Goal: Find specific page/section: Find specific page/section

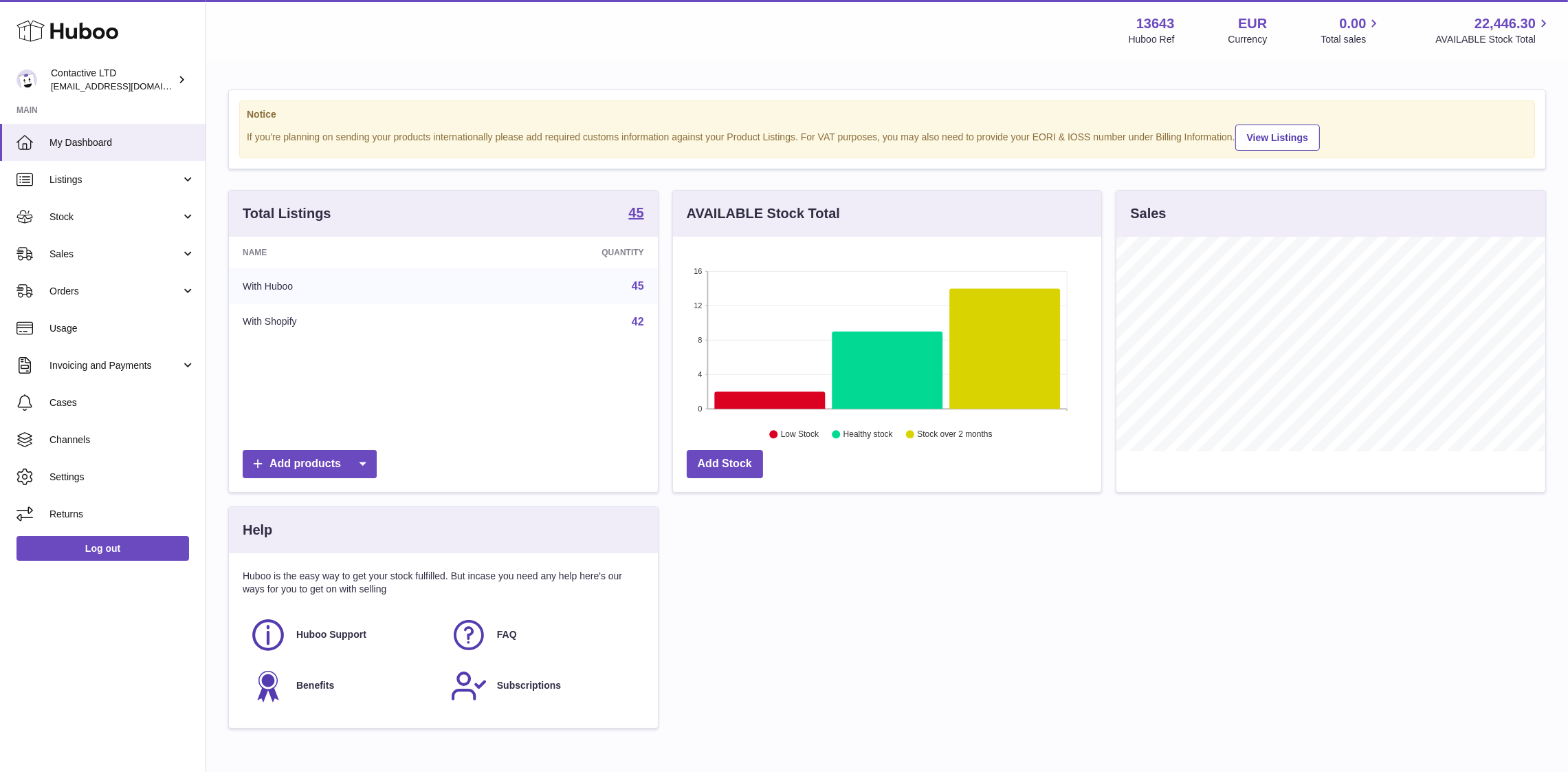
scroll to position [214, 429]
click at [113, 261] on link "Sales" at bounding box center [103, 254] width 205 height 37
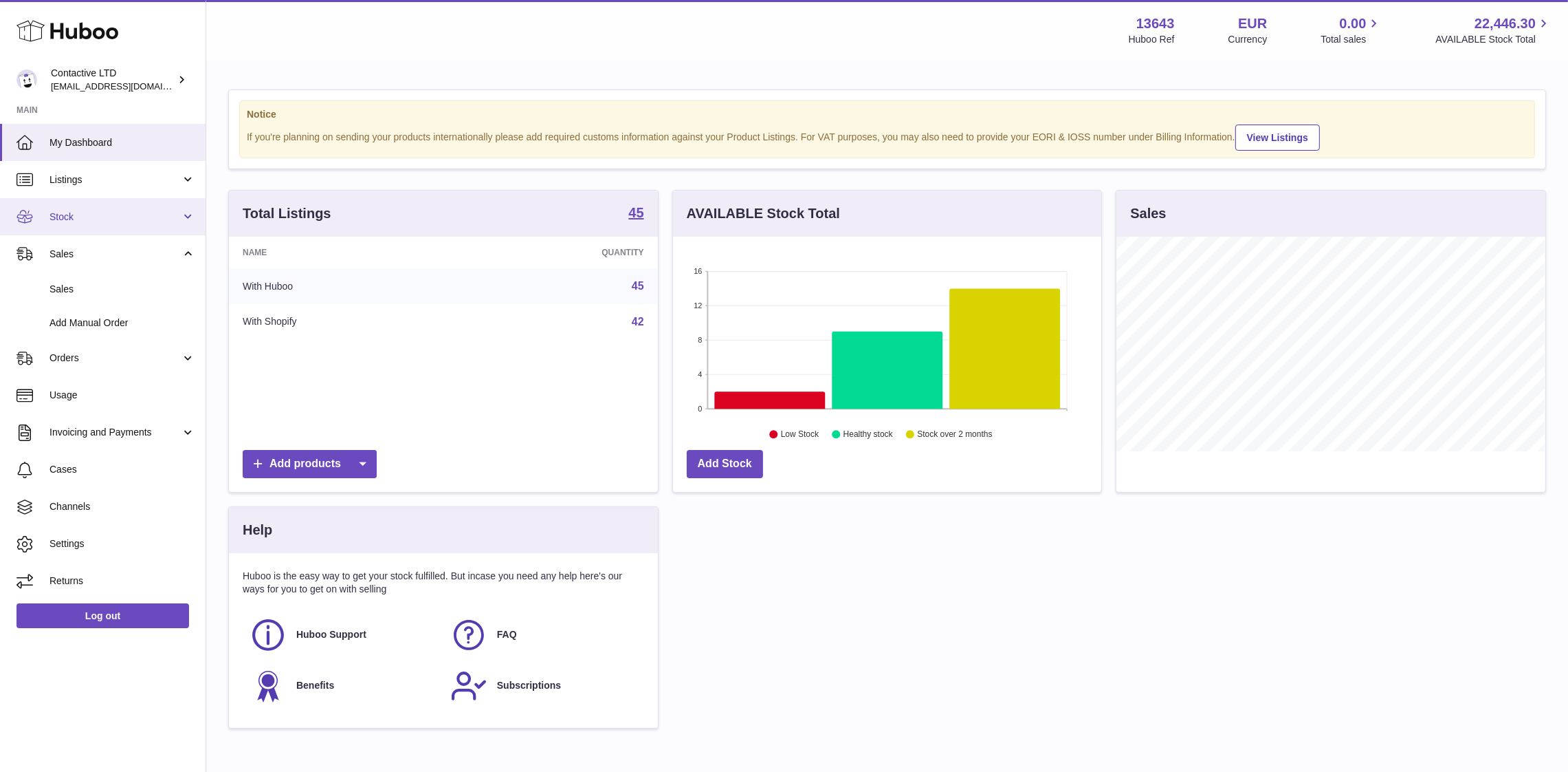
click at [114, 224] on link "Stock" at bounding box center [103, 217] width 205 height 37
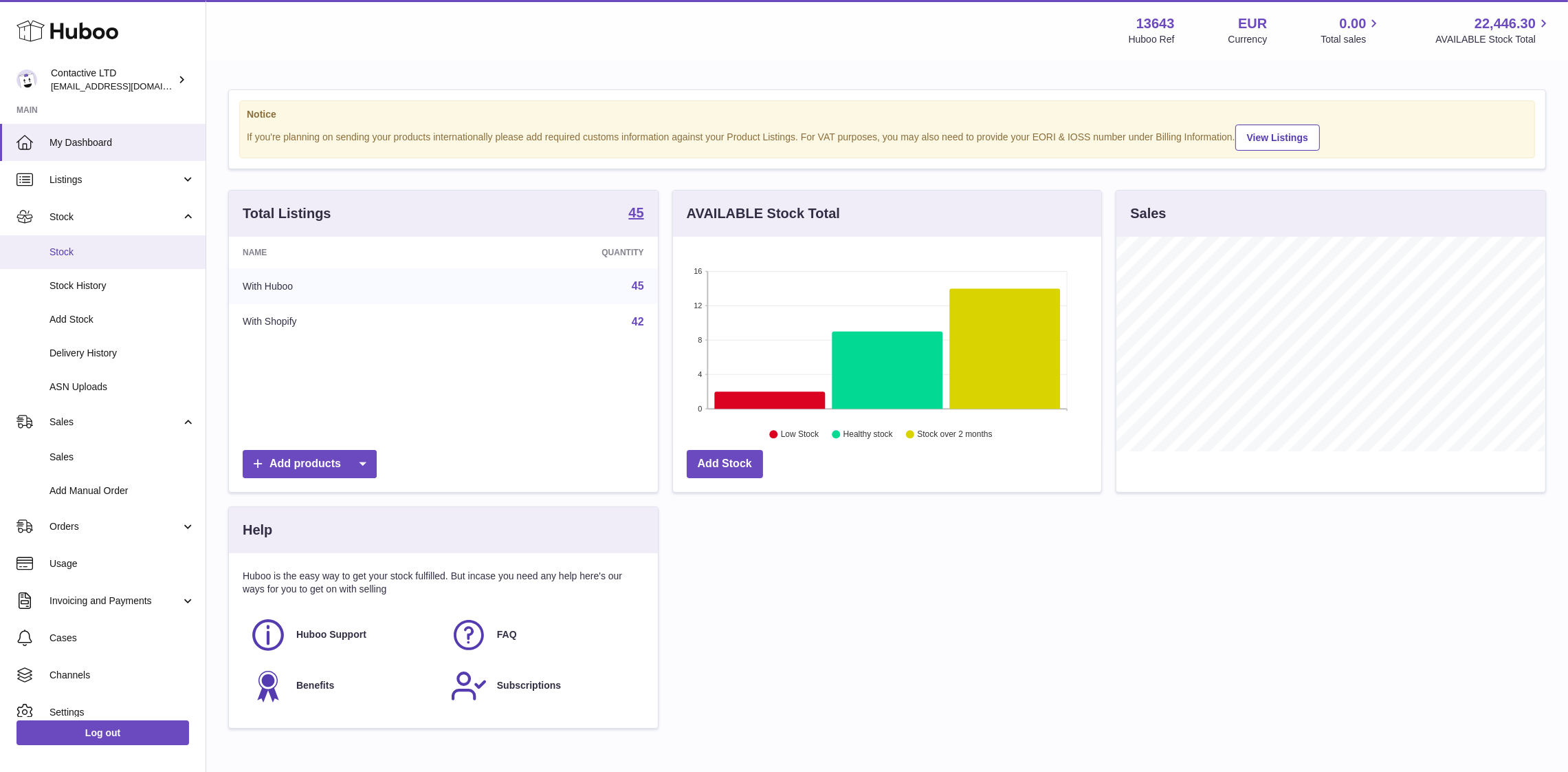
click at [121, 258] on link "Stock" at bounding box center [103, 252] width 205 height 34
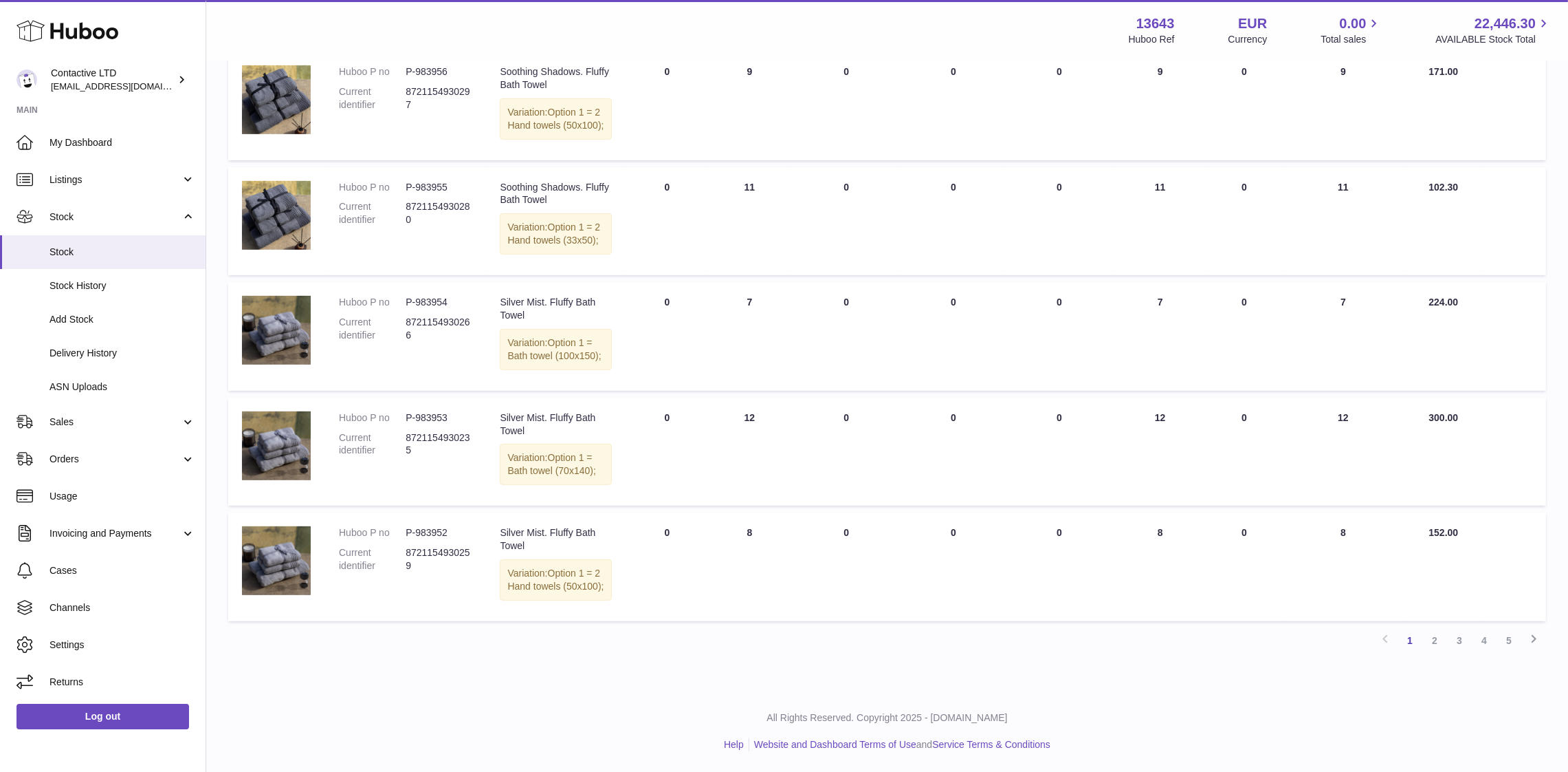
scroll to position [893, 0]
click at [1437, 643] on link "2" at bounding box center [1434, 640] width 25 height 25
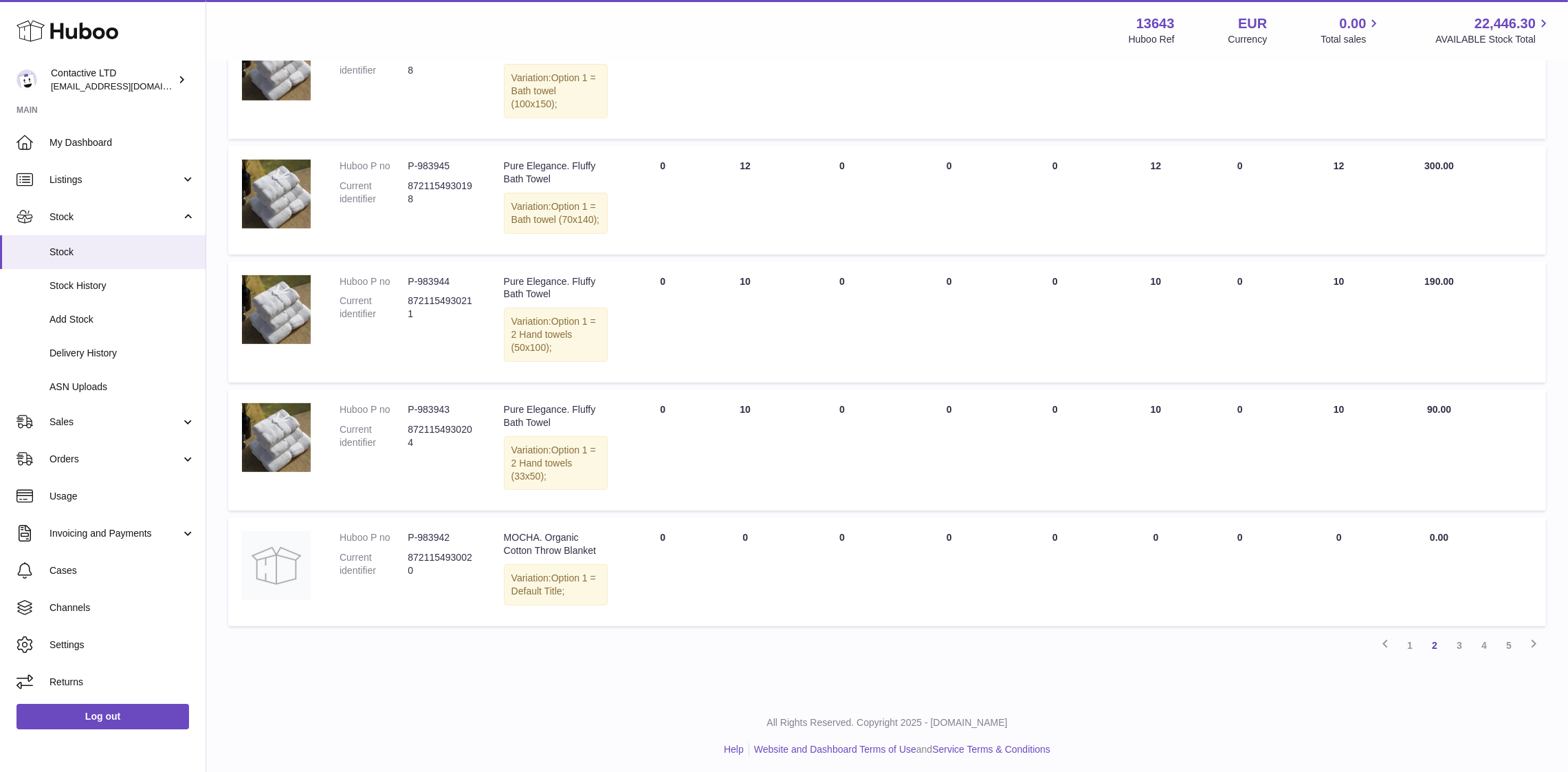
scroll to position [914, 0]
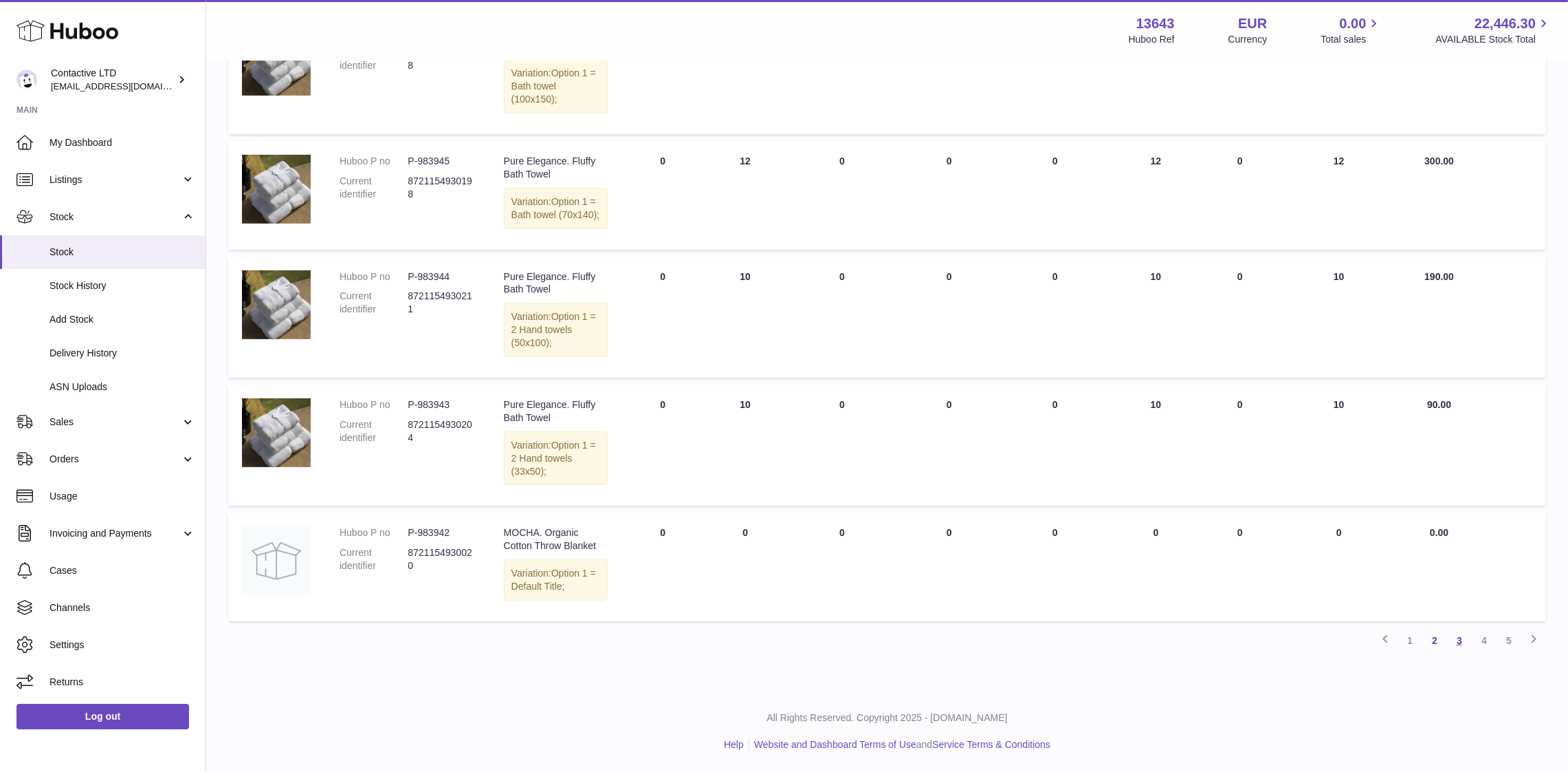
click at [1463, 641] on link "3" at bounding box center [1459, 640] width 25 height 25
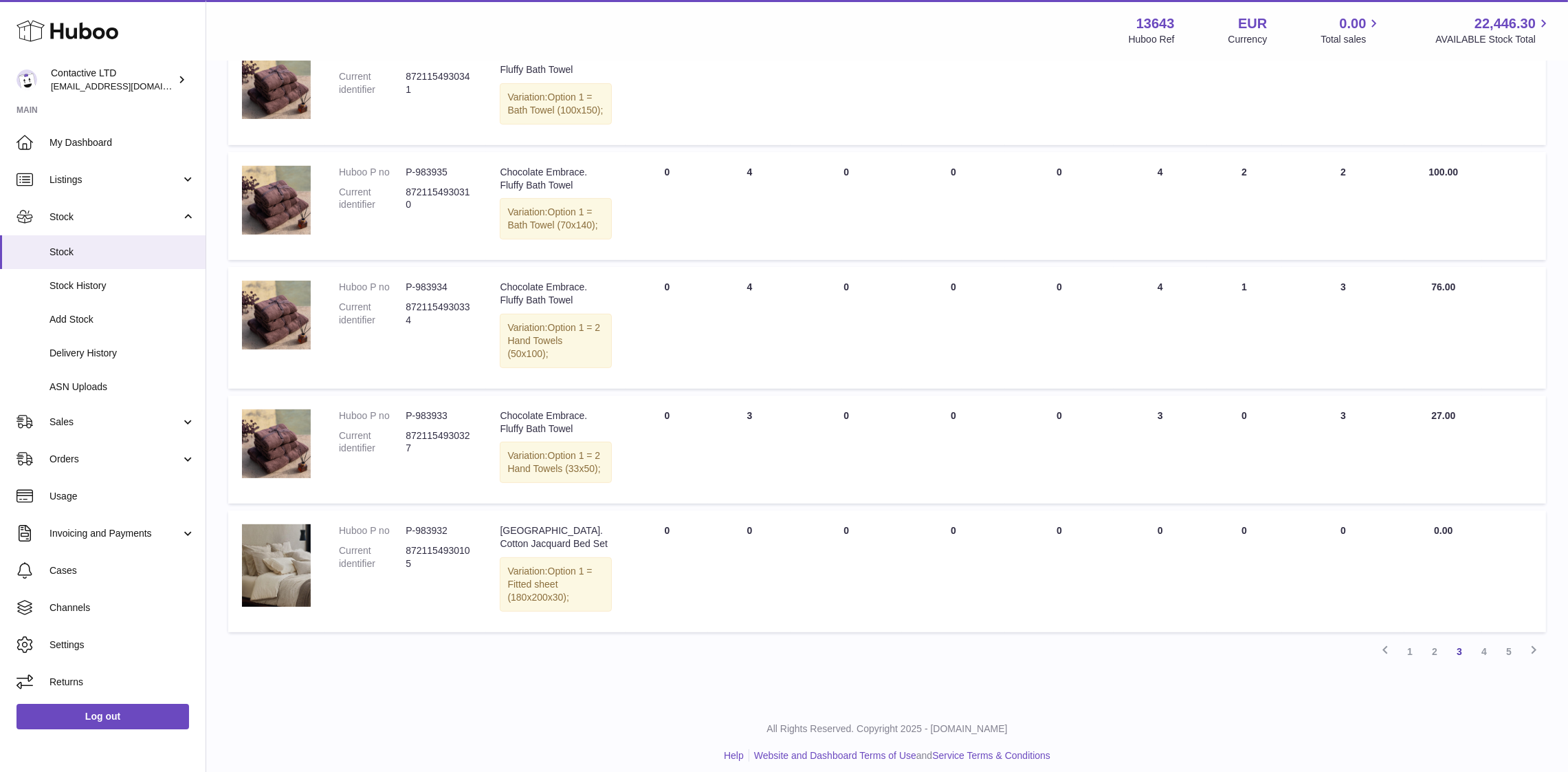
scroll to position [942, 0]
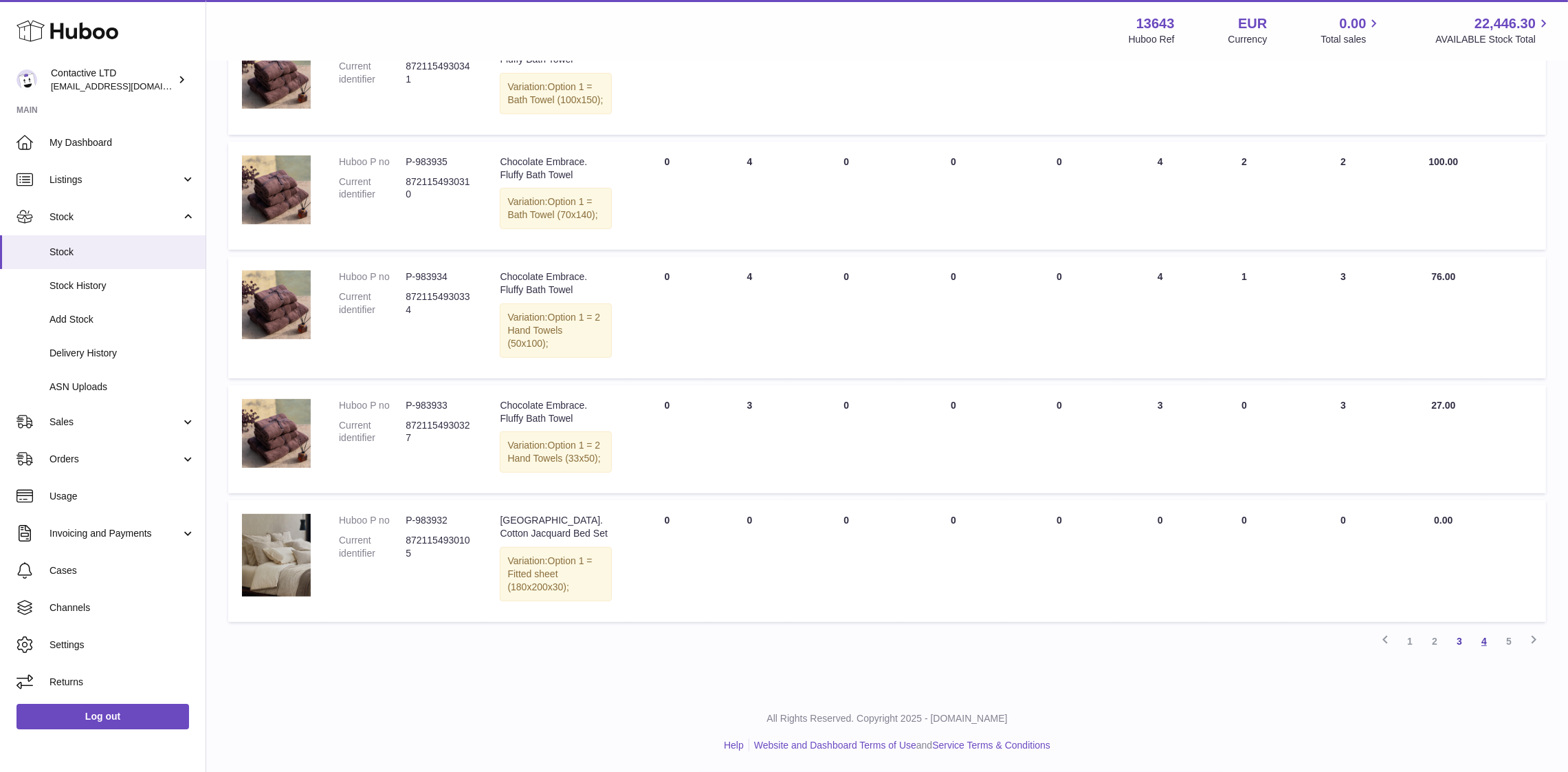
click at [1486, 645] on link "4" at bounding box center [1484, 641] width 25 height 25
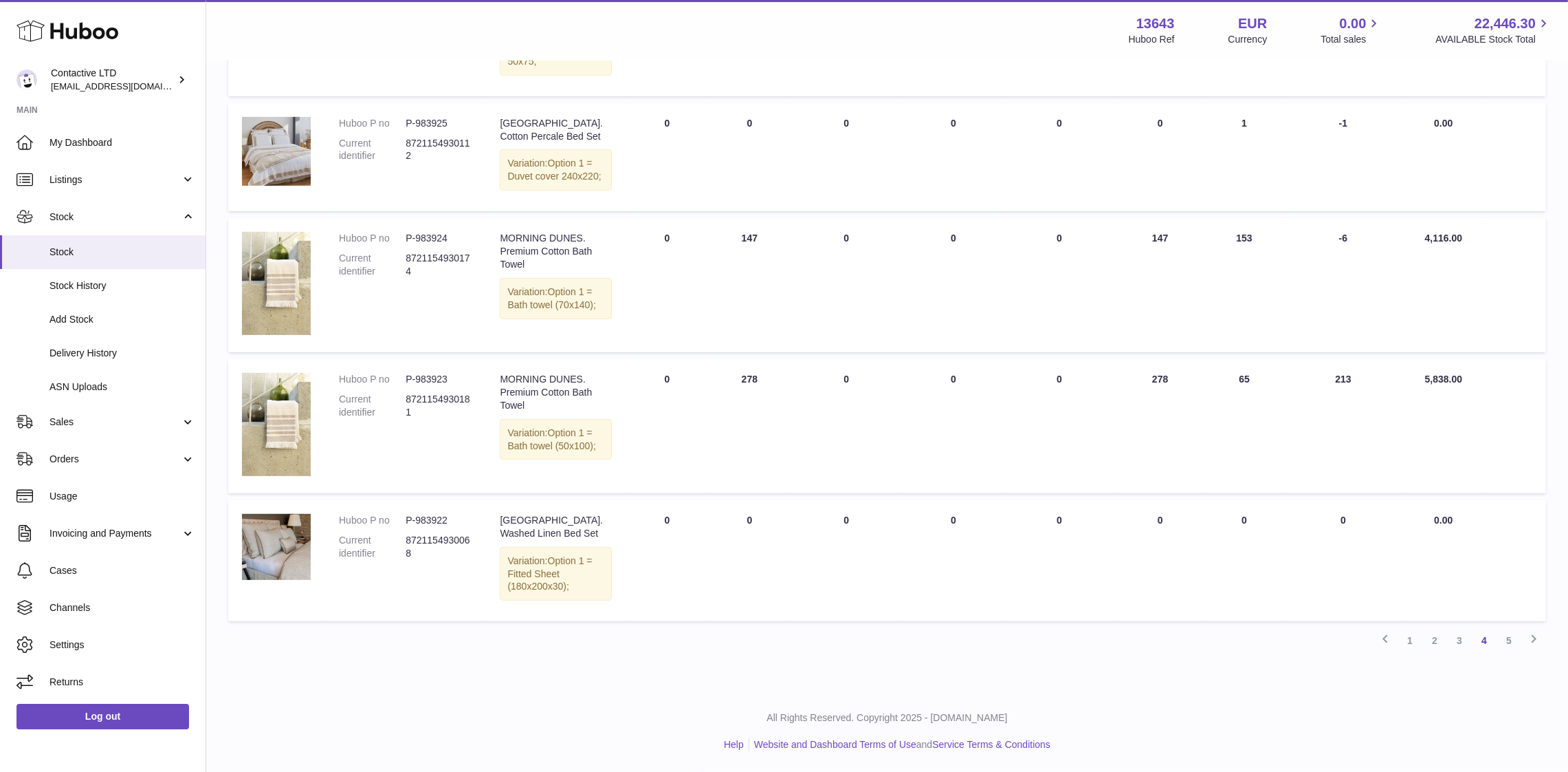
scroll to position [953, 0]
